Goal: Task Accomplishment & Management: Use online tool/utility

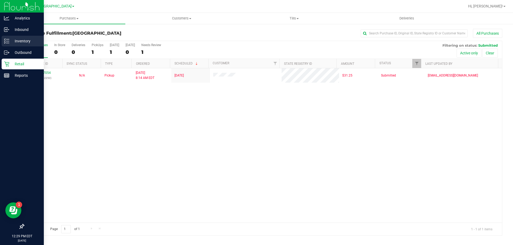
click at [12, 41] on p "Inventory" at bounding box center [25, 41] width 32 height 6
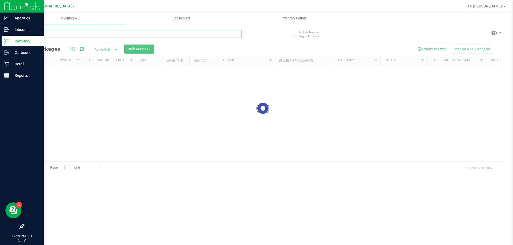
click at [134, 37] on input "text" at bounding box center [132, 34] width 218 height 8
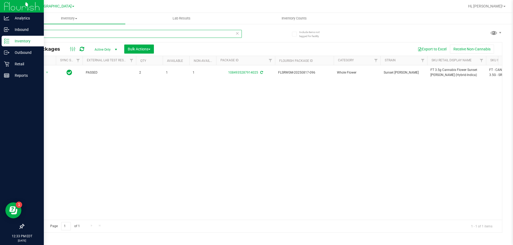
click at [122, 36] on input "SRZ" at bounding box center [132, 34] width 218 height 8
type input "9874000146474959"
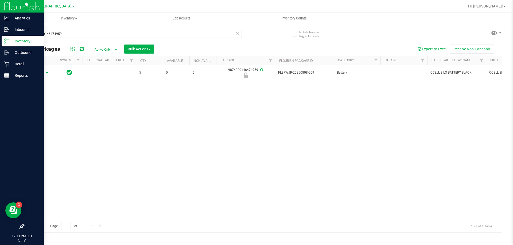
click at [40, 73] on span "Action" at bounding box center [36, 72] width 14 height 7
click at [43, 132] on li "Unlock package" at bounding box center [46, 136] width 34 height 8
click at [19, 67] on p "Retail" at bounding box center [25, 64] width 32 height 6
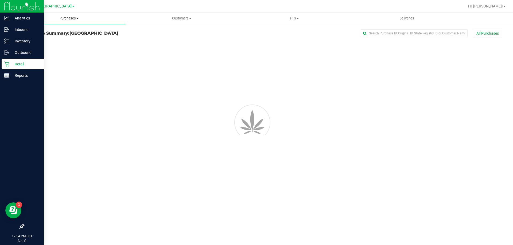
click at [70, 18] on span "Purchases" at bounding box center [69, 18] width 112 height 5
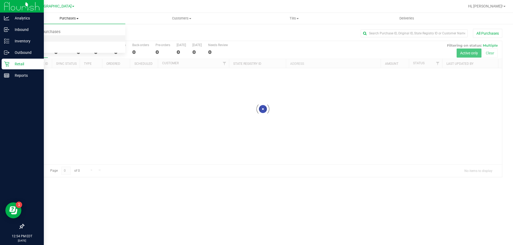
click at [47, 40] on li "Fulfillment" at bounding box center [69, 39] width 112 height 6
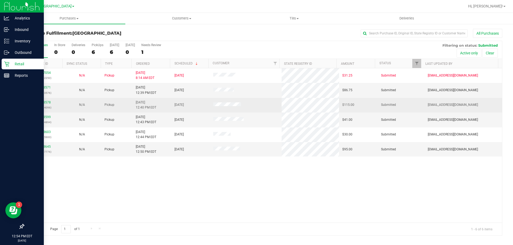
click at [51, 103] on div "11998578 (327314096)" at bounding box center [43, 105] width 32 height 10
click at [48, 103] on link "11998578" at bounding box center [43, 103] width 15 height 4
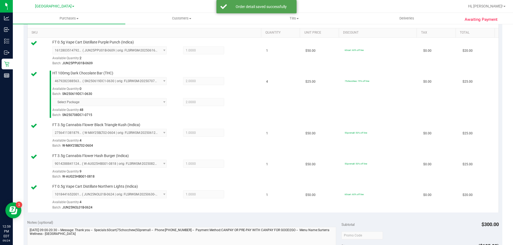
scroll to position [240, 0]
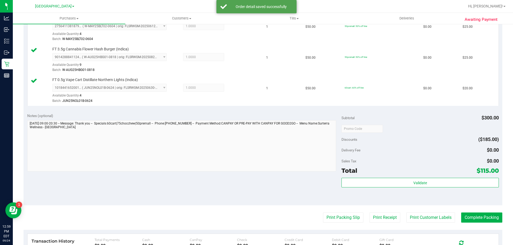
click at [433, 188] on div "Validate" at bounding box center [419, 183] width 157 height 10
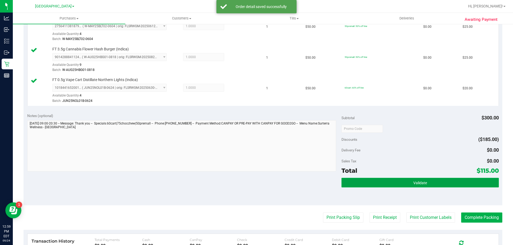
click at [432, 184] on button "Validate" at bounding box center [419, 183] width 157 height 10
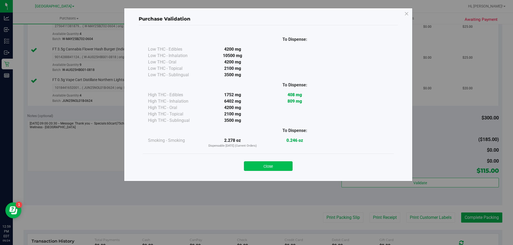
click at [273, 165] on button "Close" at bounding box center [268, 167] width 49 height 10
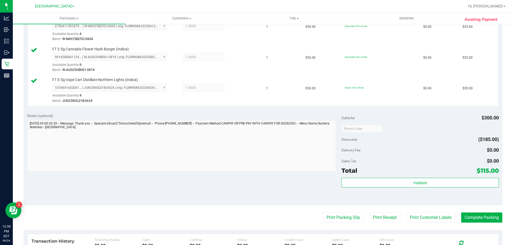
click at [338, 225] on purchase-details "Back Edit Purchase Cancel Purchase View Profile # 11998578 BioTrack ID: - Submi…" at bounding box center [262, 60] width 479 height 542
click at [333, 221] on button "Print Packing Slip" at bounding box center [343, 218] width 40 height 10
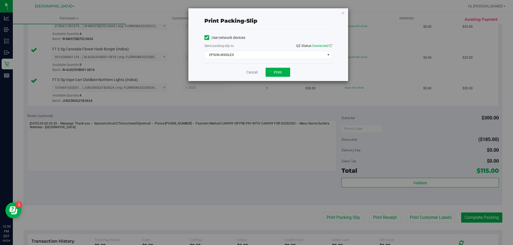
click at [294, 74] on div "Cancel Print" at bounding box center [268, 72] width 128 height 18
click at [288, 74] on div "Cancel Print" at bounding box center [268, 72] width 128 height 18
click at [286, 74] on button "Print" at bounding box center [277, 72] width 25 height 9
click at [341, 14] on icon "button" at bounding box center [343, 13] width 4 height 6
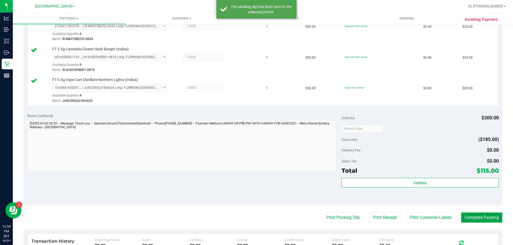
click at [471, 222] on button "Complete Packing" at bounding box center [481, 218] width 41 height 10
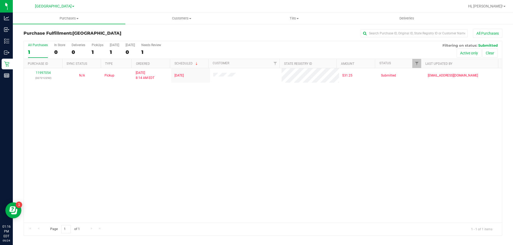
click at [47, 68] on th "Purchase ID" at bounding box center [43, 63] width 38 height 9
click at [45, 73] on link "11997054" at bounding box center [43, 73] width 15 height 4
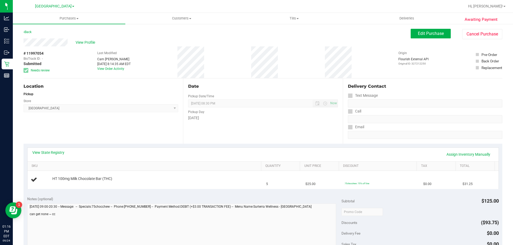
click at [56, 148] on div "View State Registry Assign Inventory Manually" at bounding box center [263, 155] width 471 height 14
click at [57, 152] on link "View State Registry" at bounding box center [48, 152] width 32 height 5
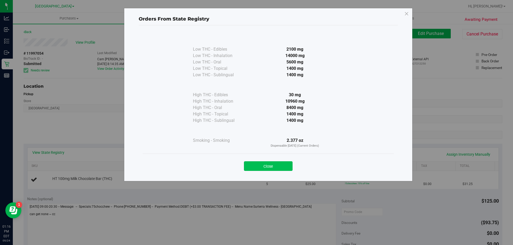
click at [280, 169] on button "Close" at bounding box center [268, 167] width 49 height 10
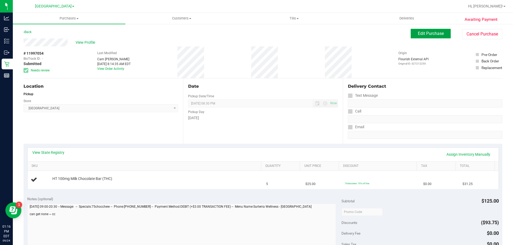
click at [423, 36] on span "Edit Purchase" at bounding box center [431, 33] width 26 height 5
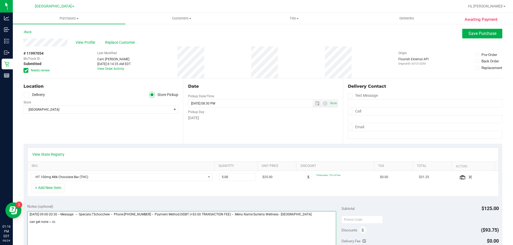
click at [107, 225] on textarea at bounding box center [181, 236] width 309 height 51
type textarea "[DATE] 09:00-20:30 -- Message: -- Specials:75chocchew -- Phone:[PHONE_NUMBER] -…"
click at [468, 33] on span "Save Purchase" at bounding box center [482, 33] width 28 height 5
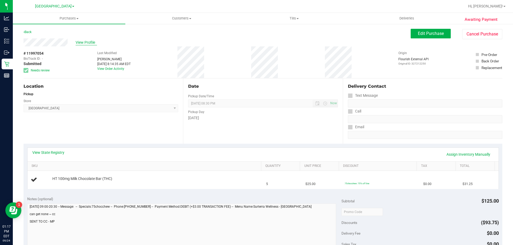
click at [86, 42] on span "View Profile" at bounding box center [86, 43] width 21 height 6
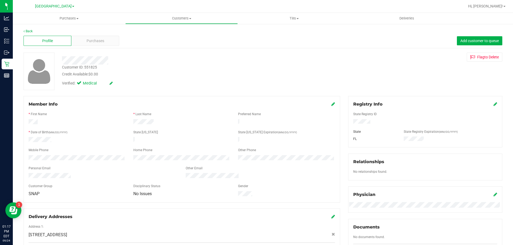
click at [96, 68] on div "Customer ID: 551825" at bounding box center [79, 68] width 35 height 6
copy div "551825"
click at [473, 146] on div "Registry Info State Registry ID State State Registry Expiration (MM/DD/YYYY) [G…" at bounding box center [425, 122] width 154 height 52
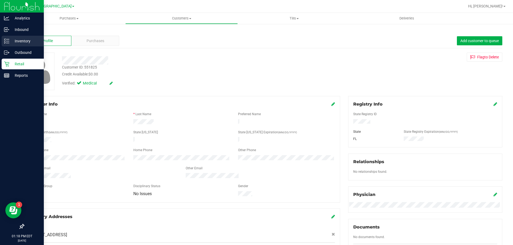
click at [26, 44] on p "Inventory" at bounding box center [25, 41] width 32 height 6
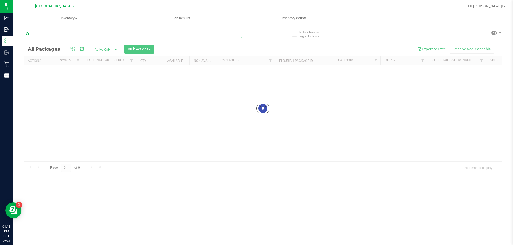
click at [128, 37] on input "text" at bounding box center [132, 34] width 218 height 8
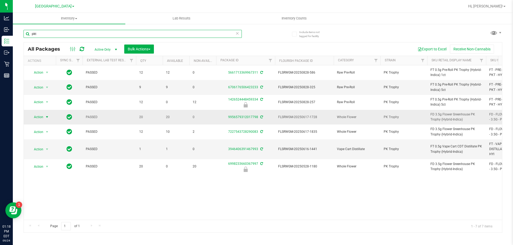
type input "pkt"
click at [37, 117] on span "Action" at bounding box center [36, 116] width 14 height 7
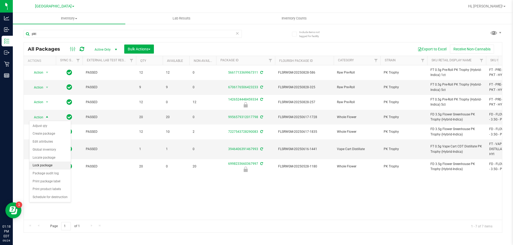
click at [50, 167] on li "Lock package" at bounding box center [49, 166] width 41 height 8
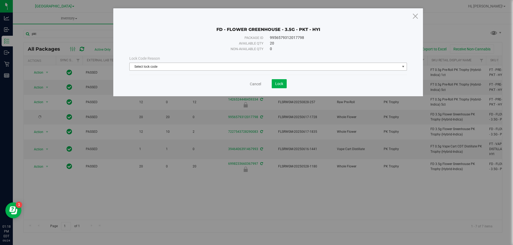
click at [193, 59] on div "Lock Code Reason" at bounding box center [267, 59] width 277 height 6
click at [192, 65] on span "Select lock code" at bounding box center [265, 66] width 270 height 7
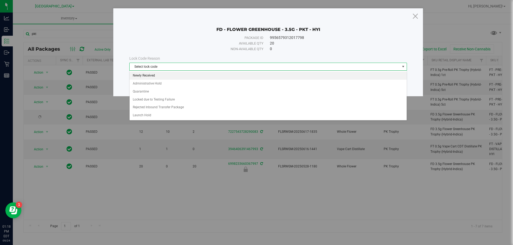
click at [152, 76] on li "Newly Received" at bounding box center [268, 76] width 277 height 8
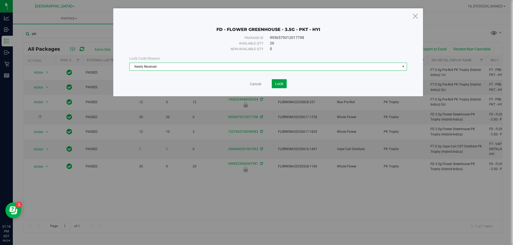
click at [283, 87] on button "Lock" at bounding box center [279, 83] width 15 height 9
